Goal: Check status: Check status

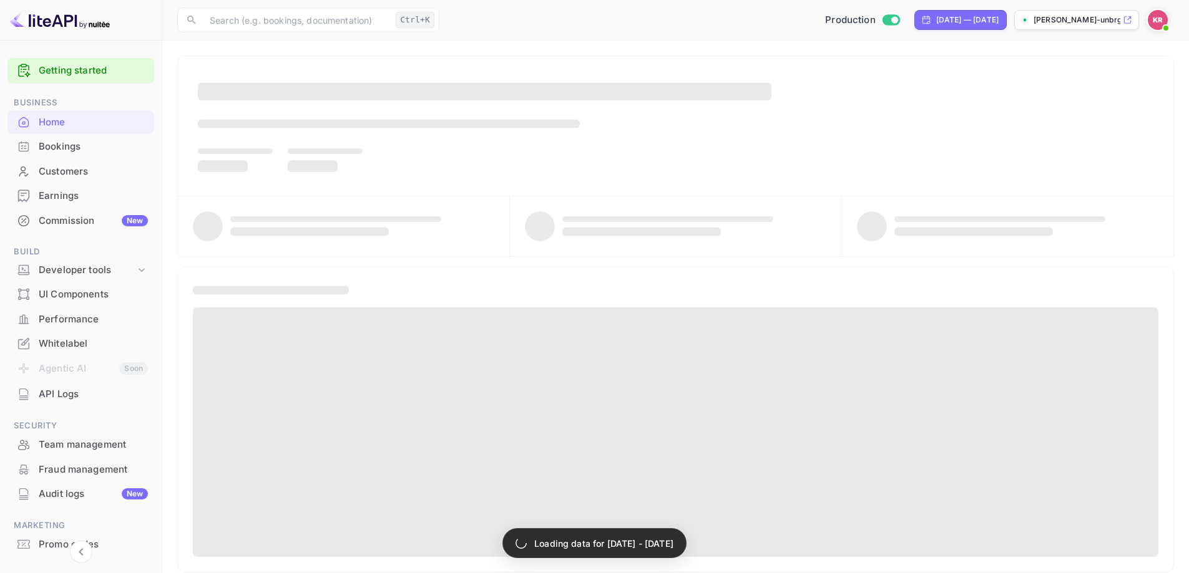
click at [88, 150] on div "Bookings" at bounding box center [93, 147] width 109 height 14
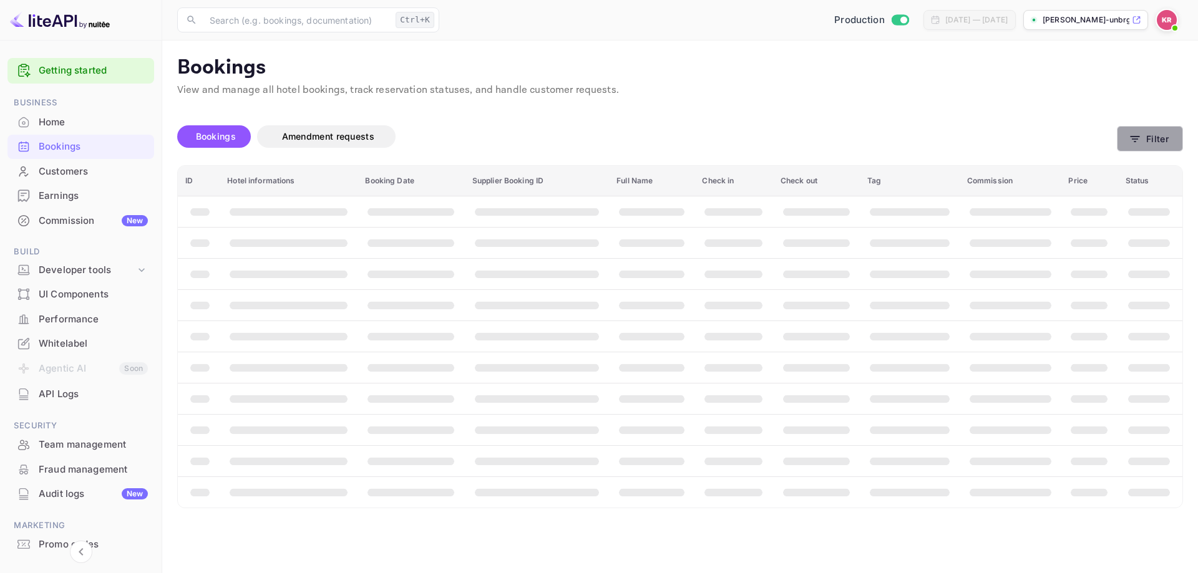
click at [1157, 135] on button "Filter" at bounding box center [1150, 139] width 66 height 26
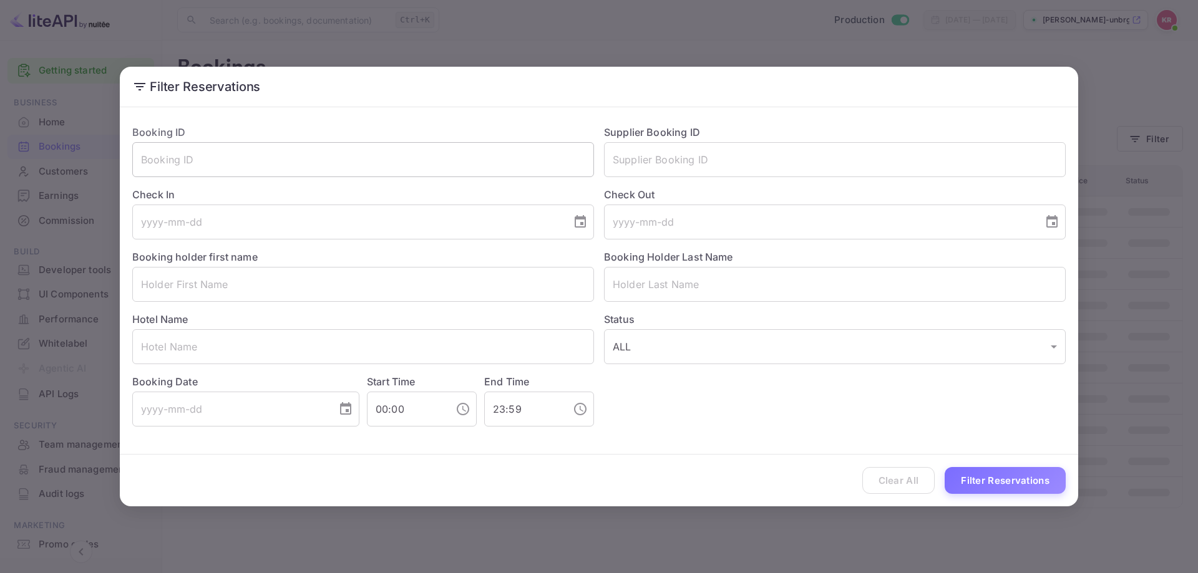
click at [324, 165] on input "text" at bounding box center [363, 159] width 462 height 35
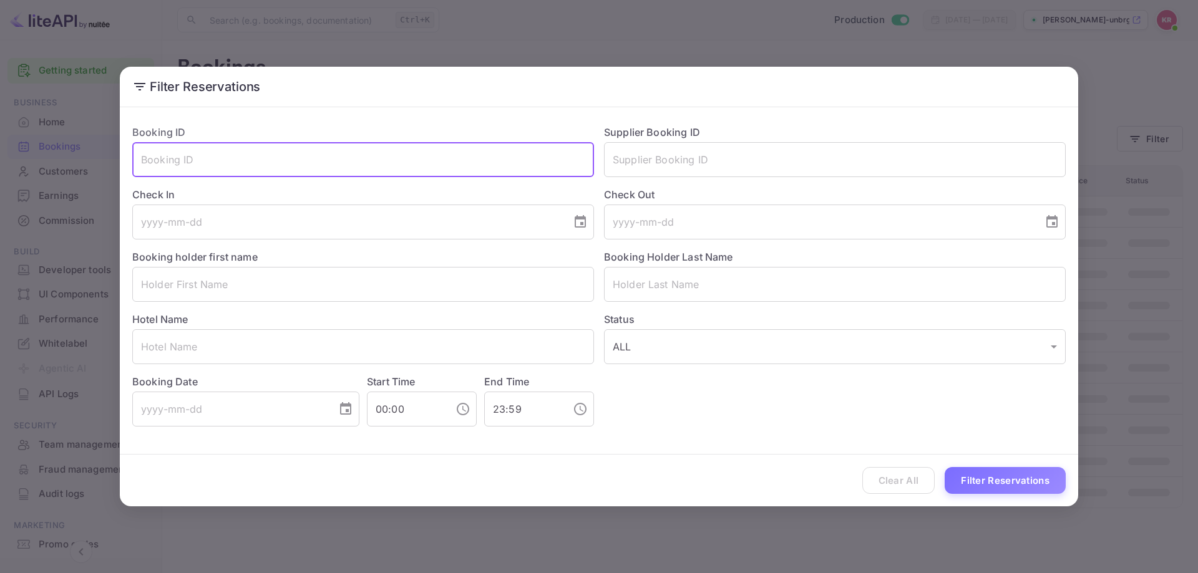
paste input "G-_GSP2gD"
type input "G-_GSP2gD"
click at [986, 487] on button "Filter Reservations" at bounding box center [1005, 480] width 121 height 27
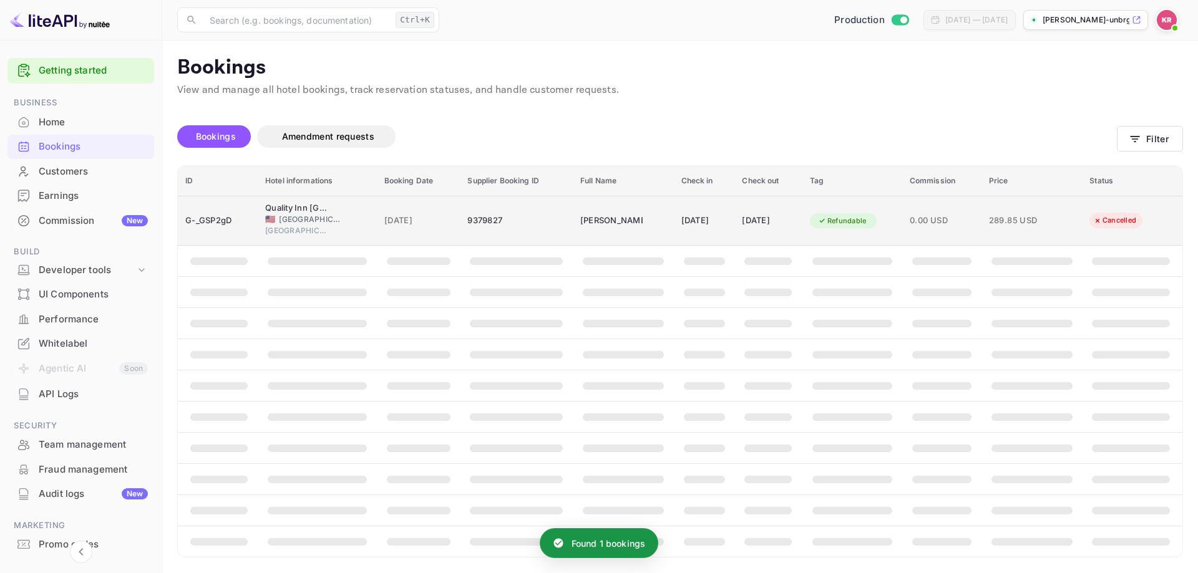
click at [702, 224] on div "[DATE]" at bounding box center [704, 221] width 46 height 20
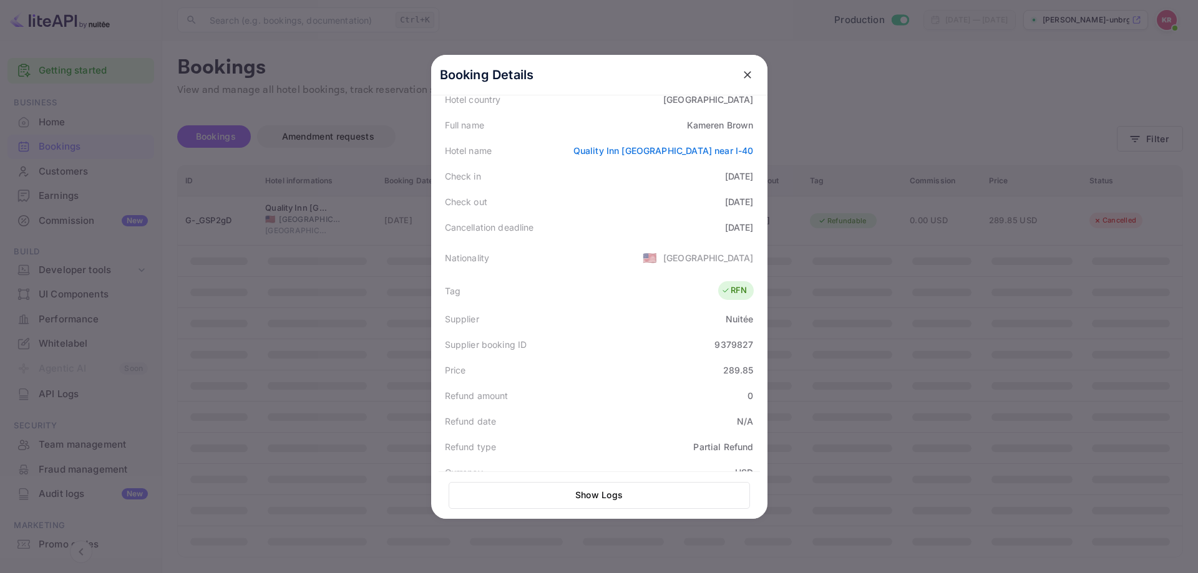
scroll to position [157, 0]
click at [847, 272] on div at bounding box center [599, 286] width 1198 height 573
